Goal: Information Seeking & Learning: Understand process/instructions

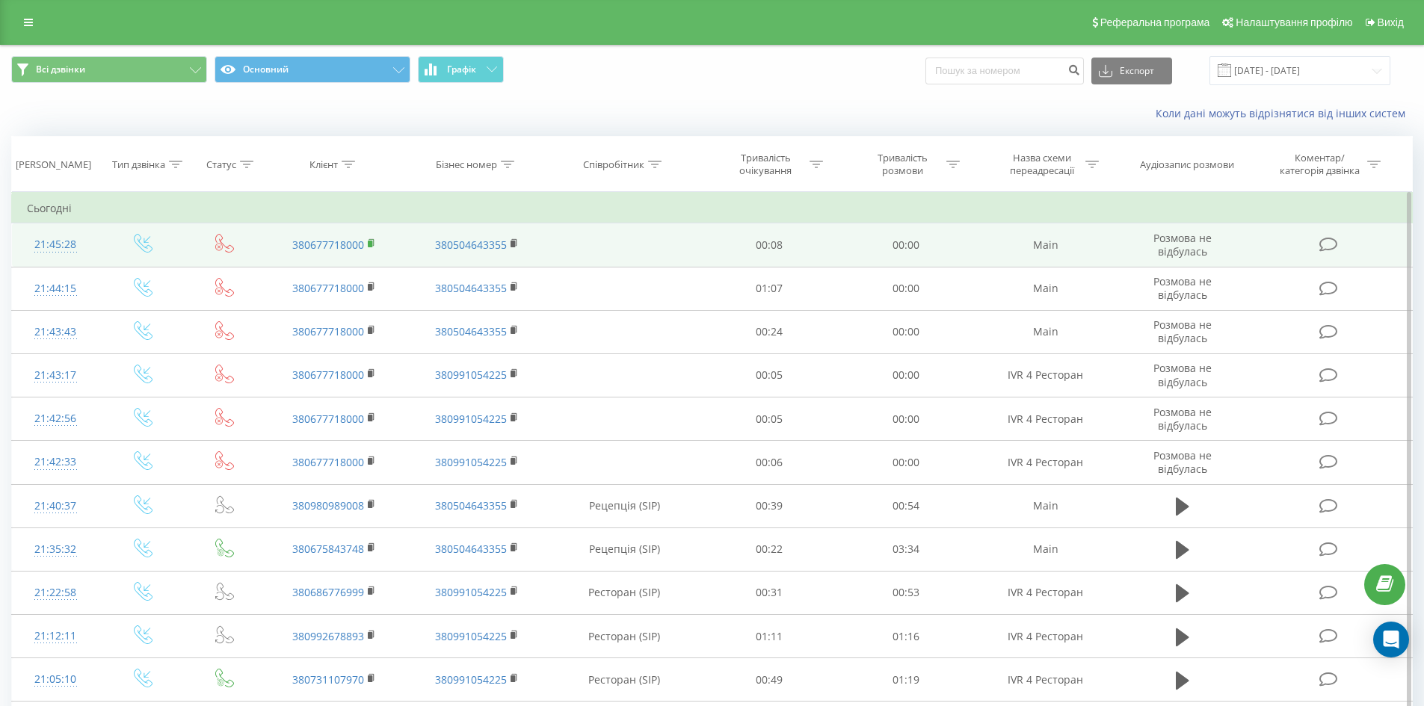
click at [372, 241] on rect at bounding box center [370, 244] width 4 height 7
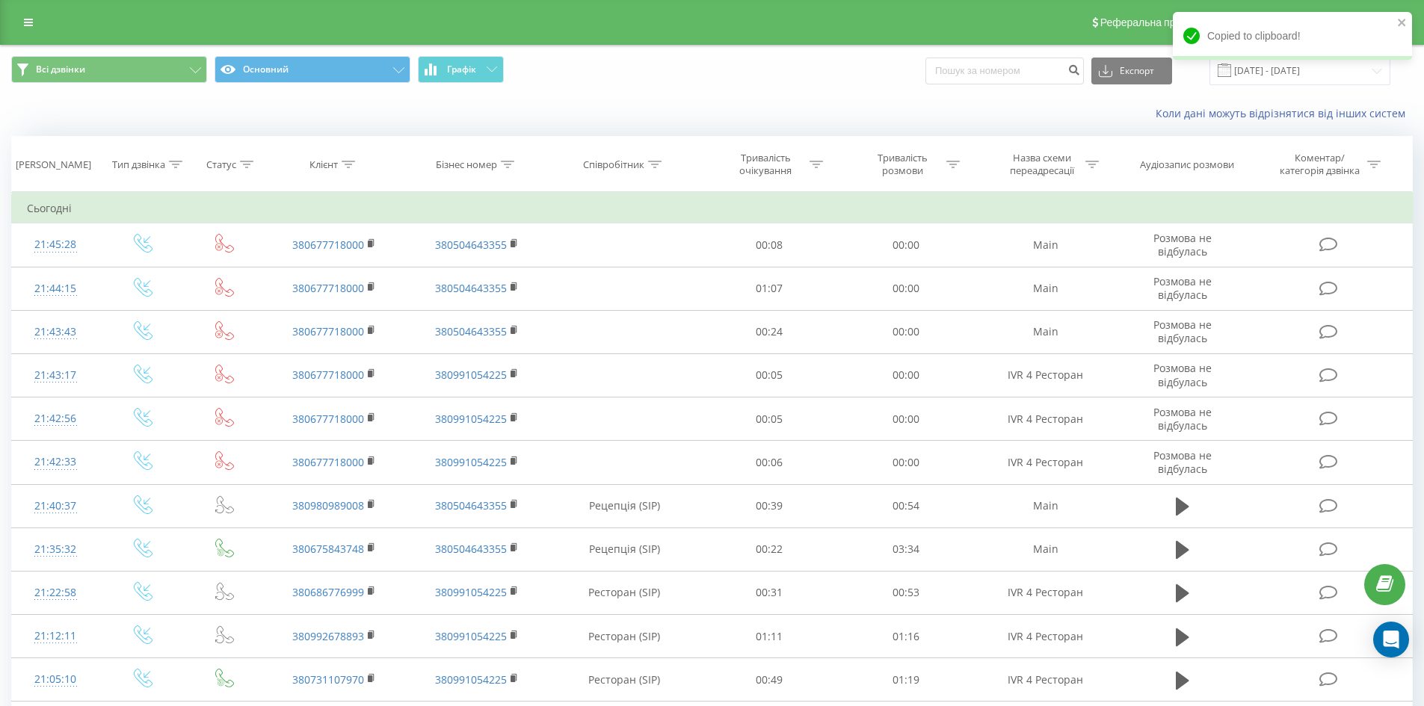
click at [341, 129] on div "Коли дані можуть відрізнятися вiд інших систем" at bounding box center [712, 114] width 1422 height 36
